Goal: Transaction & Acquisition: Purchase product/service

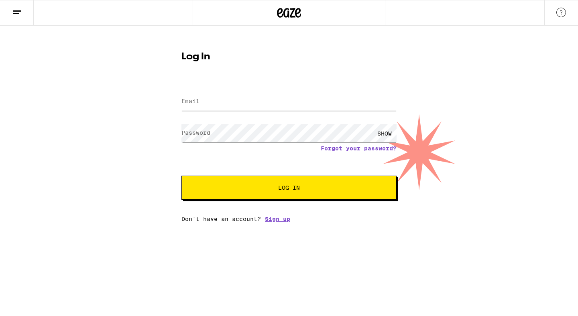
click at [244, 101] on input "Email" at bounding box center [288, 102] width 215 height 18
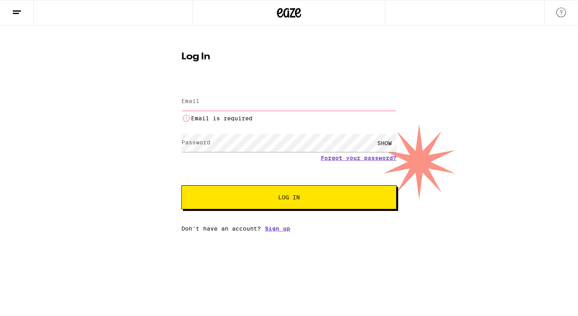
type input "[EMAIL_ADDRESS][DOMAIN_NAME]"
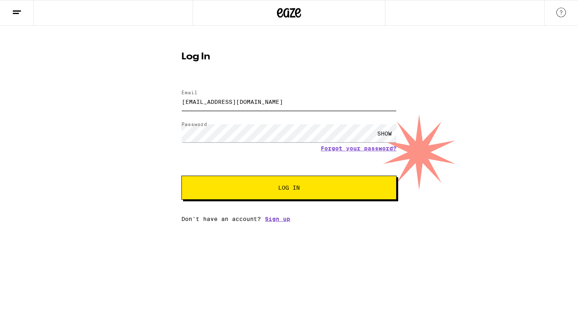
click at [181, 176] on button "Log In" at bounding box center [288, 188] width 215 height 24
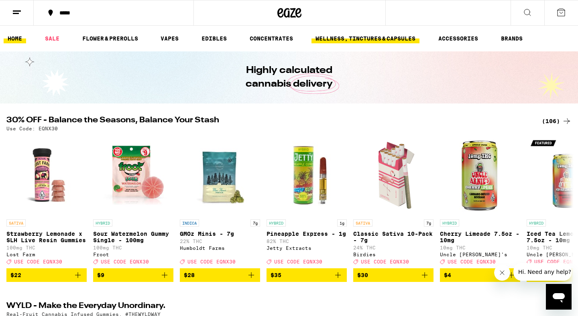
click at [362, 37] on link "WELLNESS, TINCTURES & CAPSULES" at bounding box center [365, 39] width 108 height 10
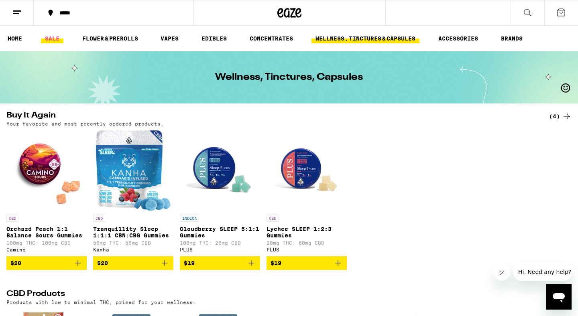
click at [56, 41] on link "SALE" at bounding box center [52, 39] width 22 height 10
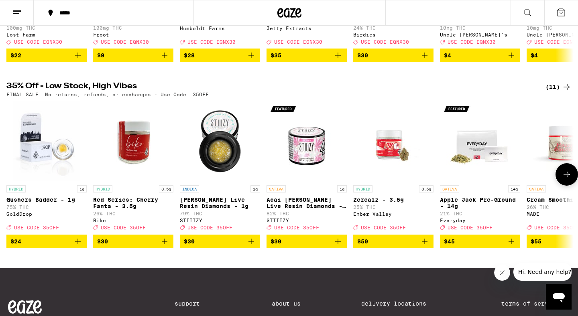
scroll to position [210, 0]
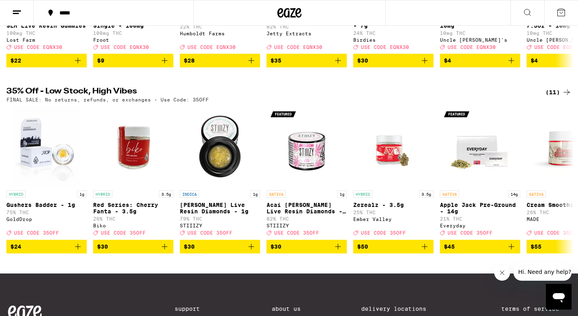
click at [554, 97] on div "(11)" at bounding box center [558, 92] width 26 height 10
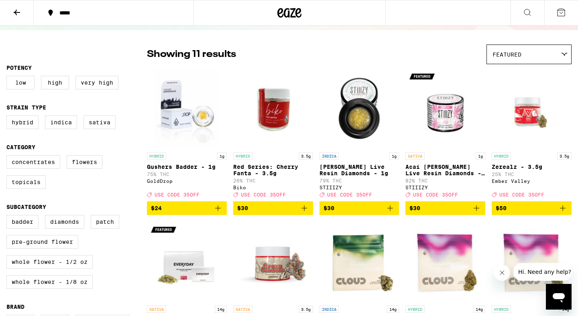
scroll to position [52, 0]
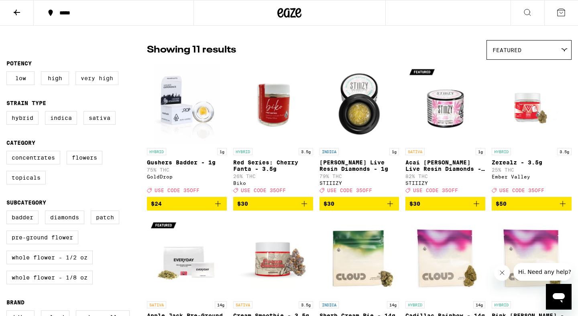
click at [103, 81] on label "Very High" at bounding box center [96, 78] width 43 height 14
click at [8, 73] on input "Very High" at bounding box center [8, 73] width 0 height 0
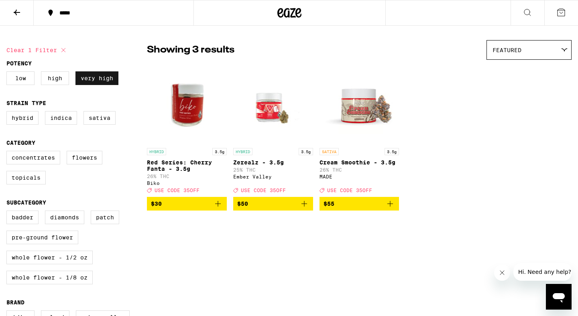
click at [99, 77] on label "Very High" at bounding box center [96, 78] width 43 height 14
click at [8, 73] on input "Very High" at bounding box center [8, 73] width 0 height 0
checkbox input "false"
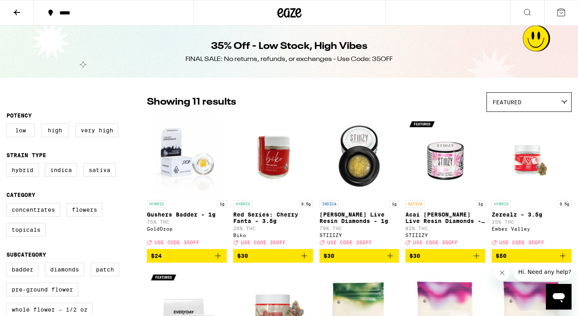
click at [17, 21] on button at bounding box center [17, 12] width 34 height 25
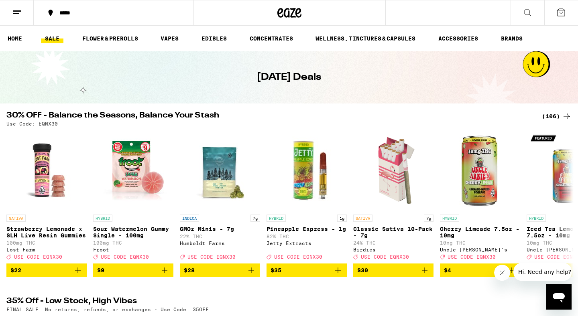
click at [550, 112] on div "(106)" at bounding box center [557, 117] width 30 height 10
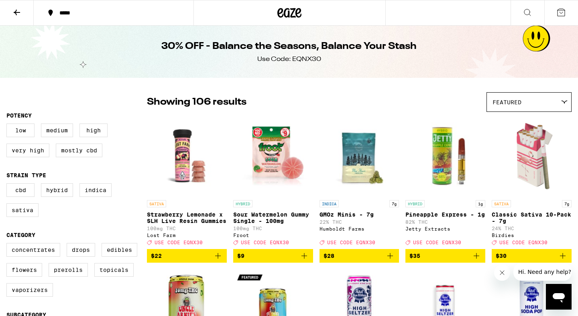
scroll to position [20, 0]
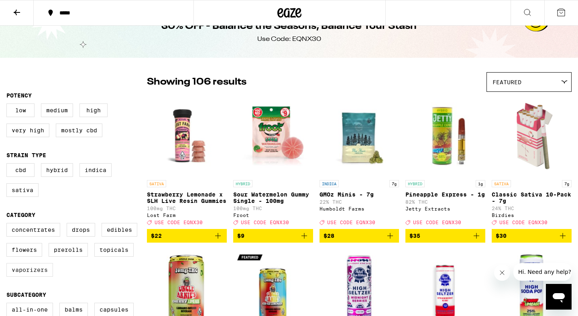
click at [33, 277] on label "Vaporizers" at bounding box center [29, 270] width 47 height 14
click at [8, 225] on input "Vaporizers" at bounding box center [8, 224] width 0 height 0
checkbox input "true"
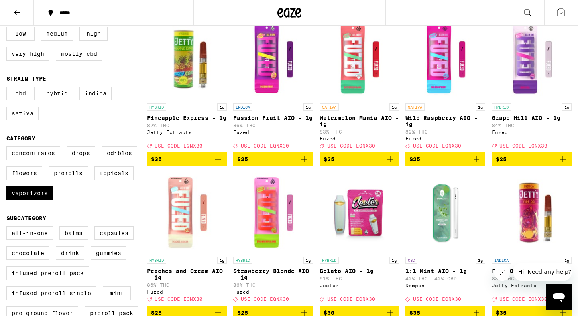
scroll to position [95, 0]
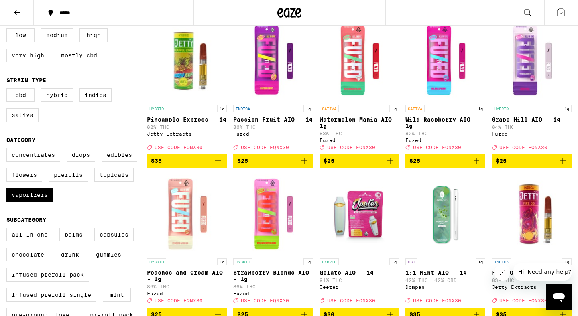
click at [304, 164] on icon "Add to bag" at bounding box center [304, 161] width 6 height 6
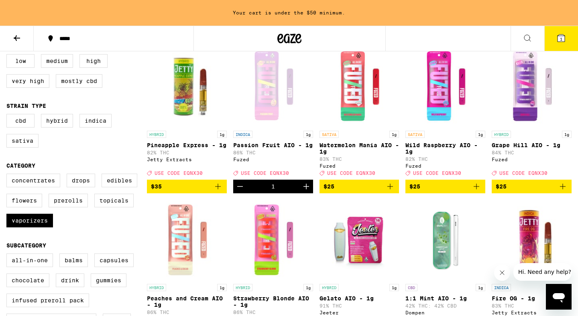
scroll to position [121, 0]
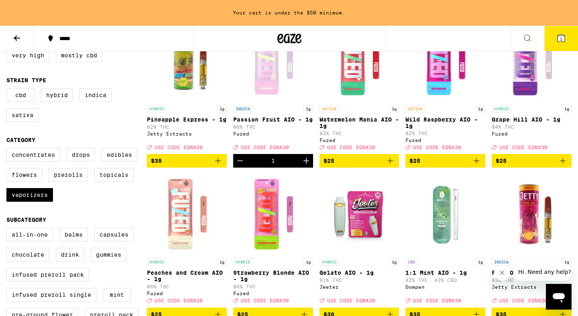
click at [392, 164] on icon "Add to bag" at bounding box center [390, 161] width 6 height 6
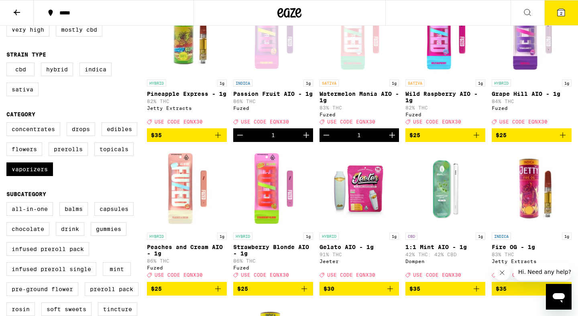
scroll to position [95, 0]
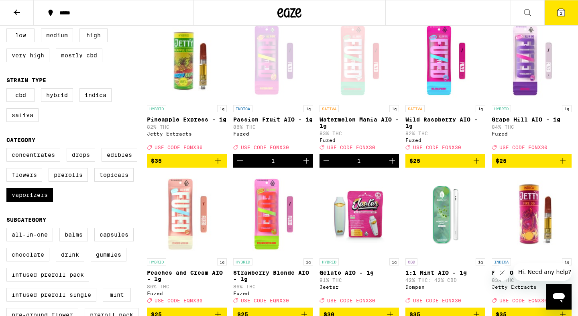
click at [565, 166] on icon "Add to bag" at bounding box center [563, 161] width 10 height 10
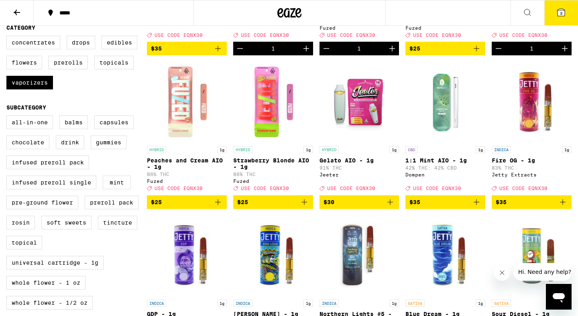
scroll to position [219, 0]
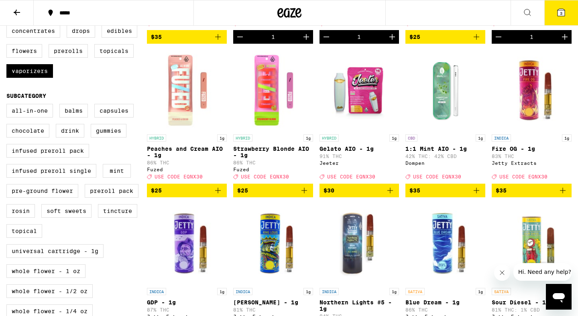
click at [219, 195] on icon "Add to bag" at bounding box center [218, 191] width 10 height 10
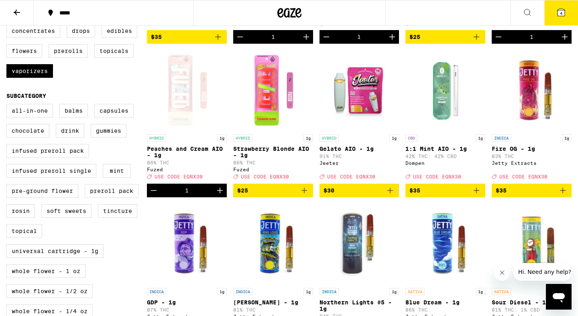
click at [303, 195] on icon "Add to bag" at bounding box center [304, 191] width 10 height 10
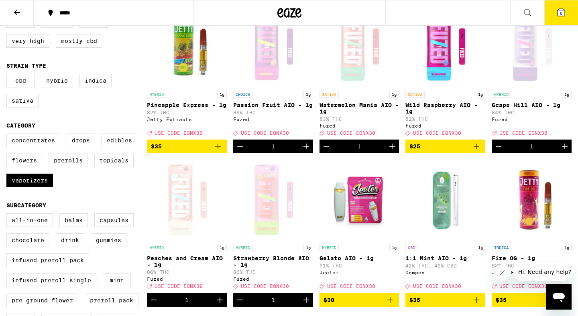
scroll to position [77, 0]
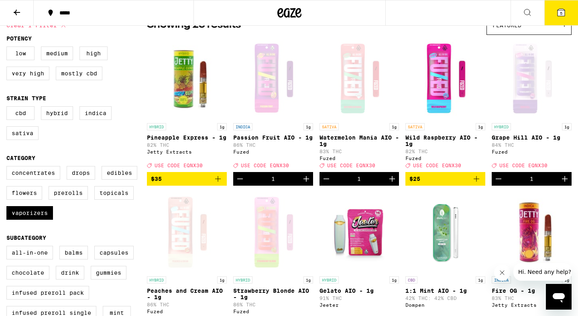
click at [473, 181] on icon "Add to bag" at bounding box center [476, 179] width 10 height 10
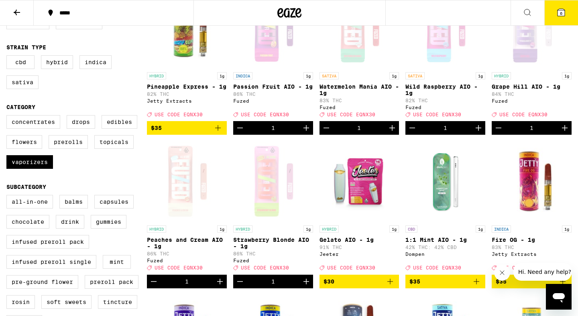
scroll to position [142, 0]
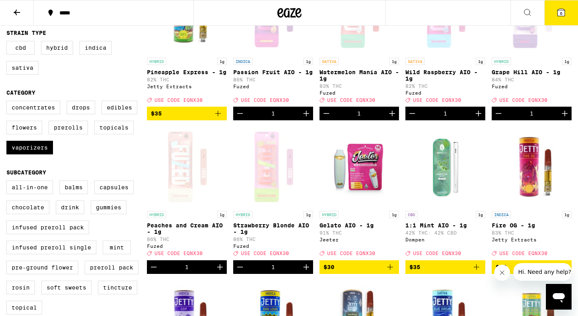
click at [412, 114] on icon "Decrement" at bounding box center [412, 114] width 6 height 0
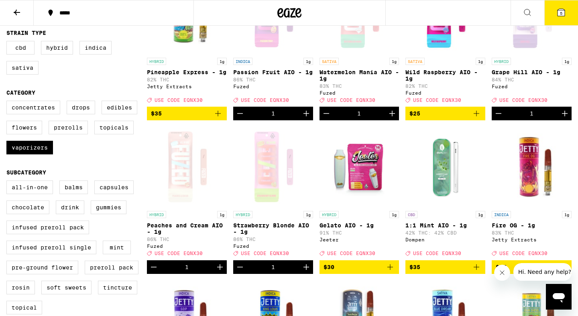
click at [561, 14] on span "5" at bounding box center [561, 13] width 2 height 5
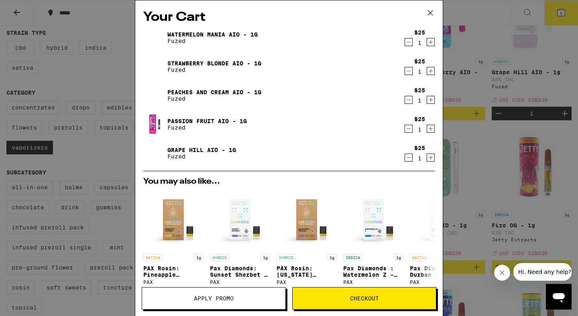
click at [216, 298] on span "Apply Promo" at bounding box center [214, 299] width 40 height 6
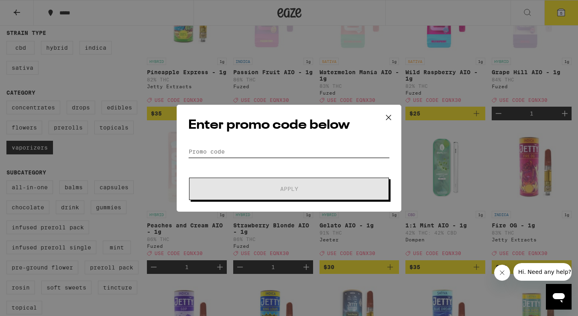
click at [213, 150] on input "Promo Code" at bounding box center [288, 152] width 201 height 12
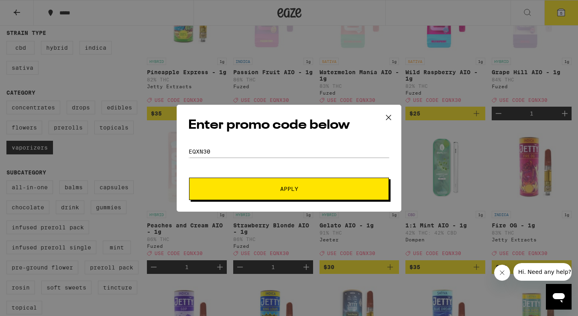
click at [258, 179] on button "Apply" at bounding box center [289, 189] width 200 height 22
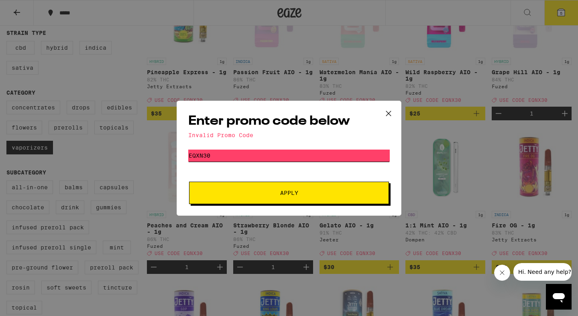
click at [240, 151] on input "eqxn30" at bounding box center [288, 156] width 201 height 12
type input "eqnx30"
click at [189, 182] on button "Apply" at bounding box center [289, 193] width 200 height 22
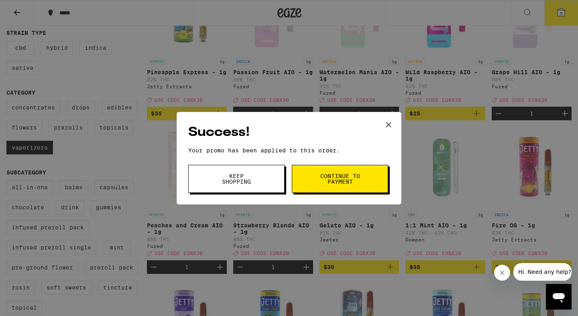
click at [329, 177] on span "Continue to payment" at bounding box center [339, 178] width 41 height 11
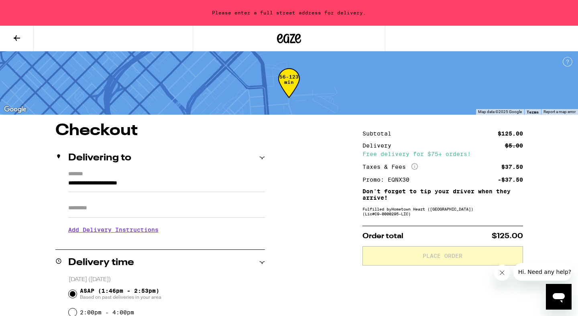
click at [143, 184] on input "**********" at bounding box center [166, 186] width 197 height 14
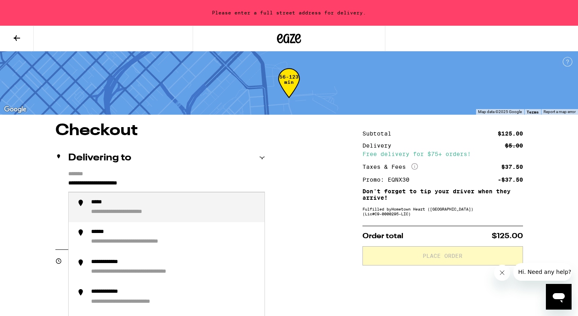
click at [143, 184] on input "**********" at bounding box center [166, 186] width 197 height 14
click at [164, 206] on div "**********" at bounding box center [174, 207] width 167 height 17
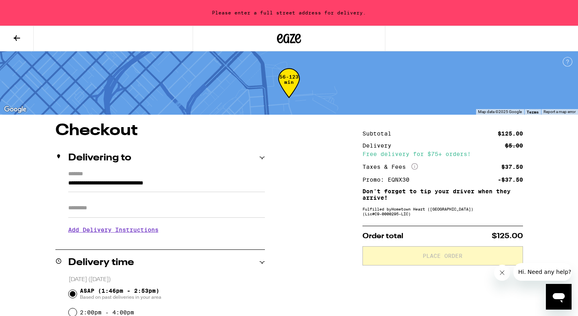
type input "**********"
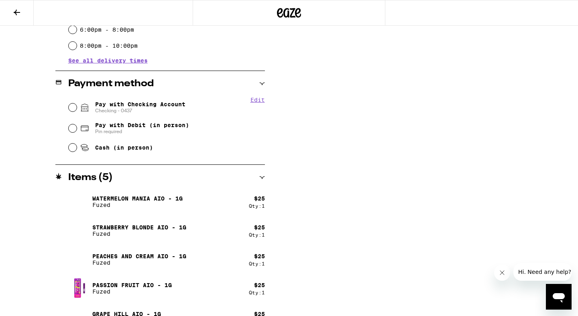
scroll to position [309, 0]
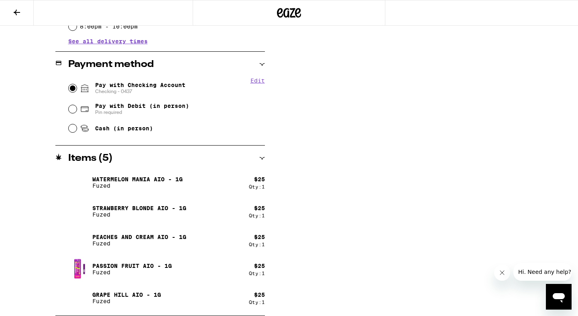
click at [71, 90] on input "Pay with Checking Account Checking - 0437" at bounding box center [73, 88] width 8 height 8
radio input "true"
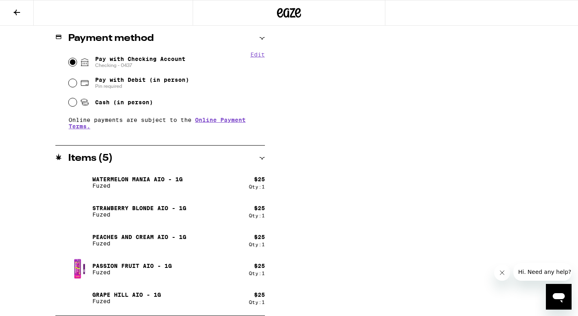
scroll to position [0, 0]
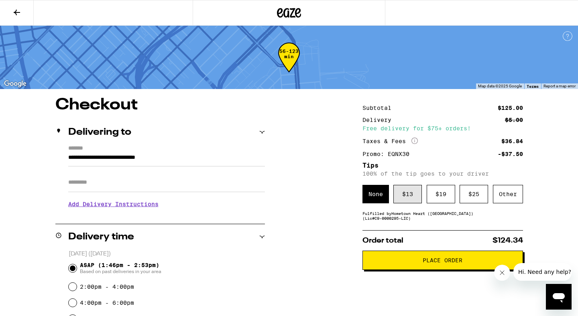
click at [406, 195] on div "$ 13" at bounding box center [407, 194] width 28 height 18
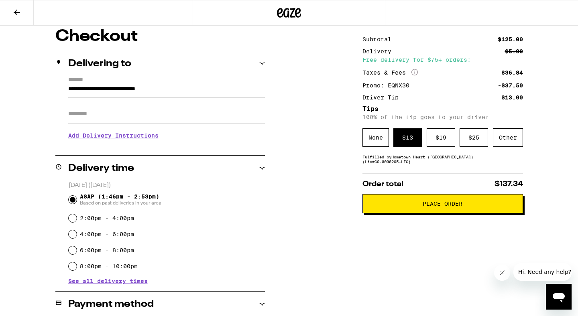
scroll to position [67, 0]
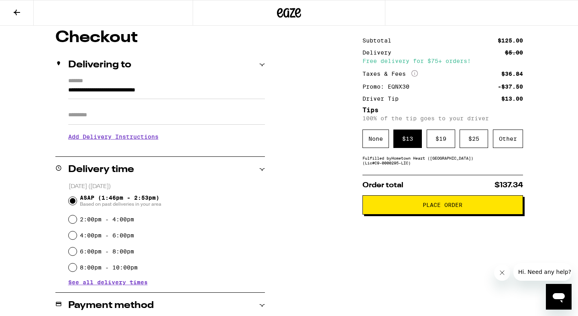
click at [435, 206] on span "Place Order" at bounding box center [442, 205] width 40 height 6
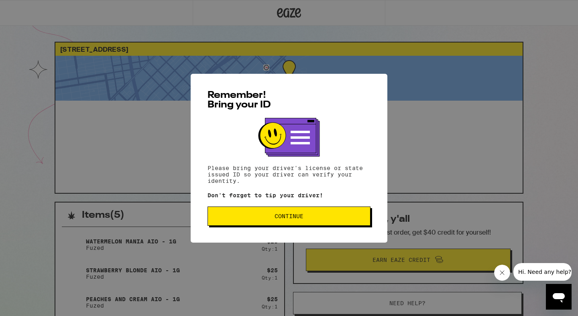
click at [294, 216] on span "Continue" at bounding box center [288, 216] width 29 height 6
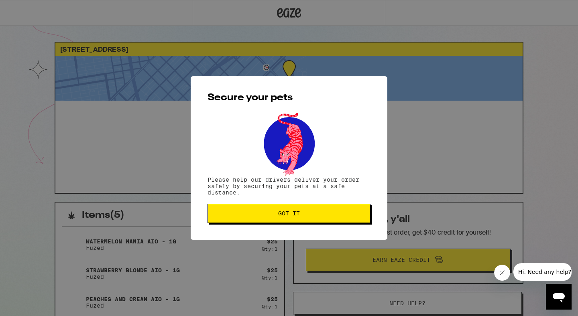
click at [307, 210] on button "Got it" at bounding box center [288, 213] width 163 height 19
